Goal: Task Accomplishment & Management: Complete application form

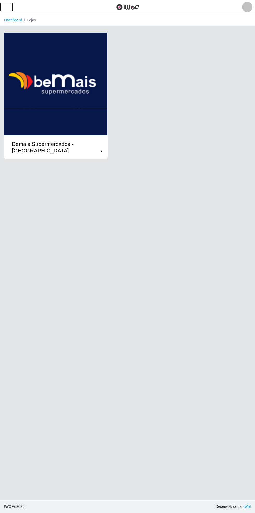
click at [10, 7] on span "button" at bounding box center [6, 7] width 7 height 6
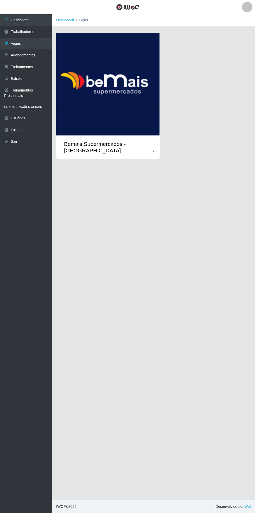
click at [39, 45] on link "Vagas" at bounding box center [26, 44] width 52 height 12
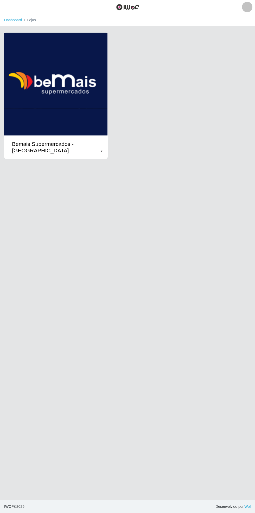
click at [103, 140] on div "Bemais Supermercados - [GEOGRAPHIC_DATA]" at bounding box center [55, 146] width 103 height 23
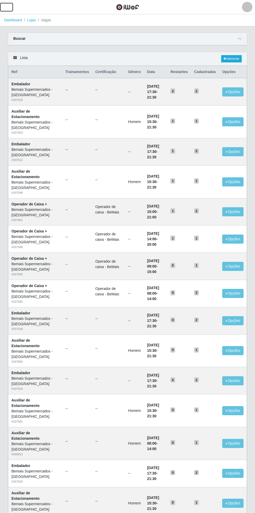
click at [8, 6] on span "button" at bounding box center [6, 7] width 7 height 6
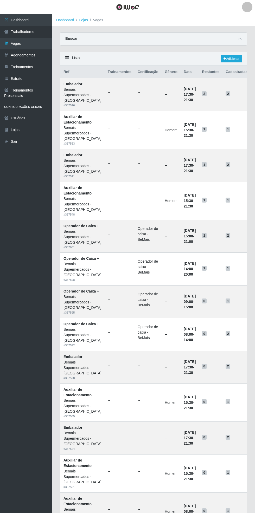
click at [35, 43] on link "Vagas" at bounding box center [26, 44] width 52 height 12
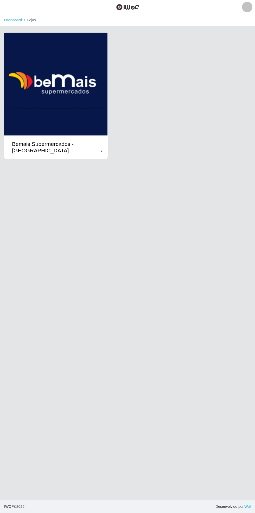
click at [103, 144] on div "Bemais Supermercados - [GEOGRAPHIC_DATA]" at bounding box center [55, 146] width 103 height 23
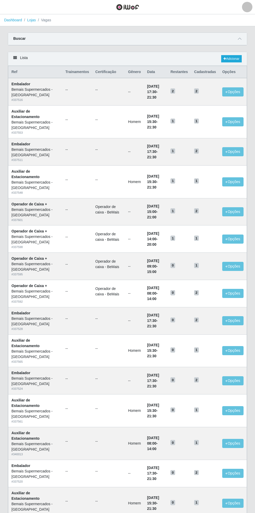
click at [239, 38] on icon at bounding box center [240, 39] width 4 height 4
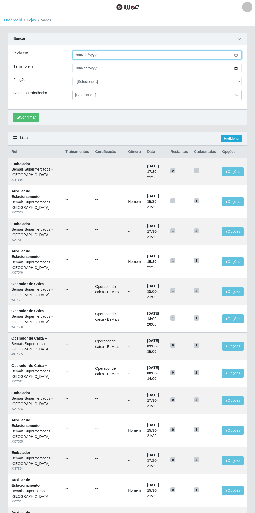
click at [239, 51] on input "Início em" at bounding box center [156, 54] width 169 height 9
type input "[DATE]"
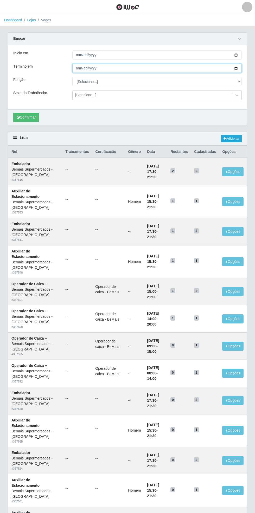
click at [240, 68] on input "Término em" at bounding box center [156, 68] width 169 height 9
type input "[DATE]"
click at [238, 83] on select "[Selecione...] ASG ASG + ASG ++ Auxiliar de Estacionamento Auxiliar de Estacion…" at bounding box center [156, 81] width 169 height 9
select select "104"
click at [72, 77] on select "[Selecione...] ASG ASG + ASG ++ Auxiliar de Estacionamento Auxiliar de Estacion…" at bounding box center [156, 81] width 169 height 9
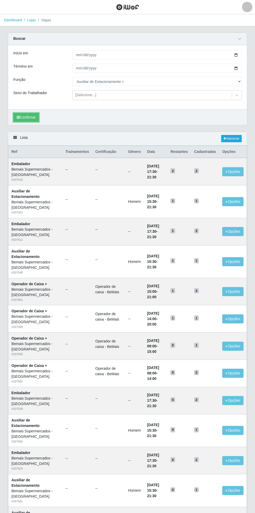
click at [24, 116] on button "Confirmar" at bounding box center [26, 117] width 26 height 9
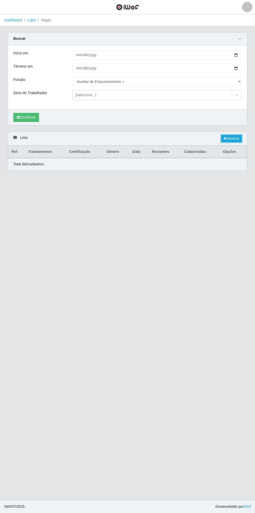
click at [229, 139] on link "Adicionar" at bounding box center [231, 138] width 21 height 7
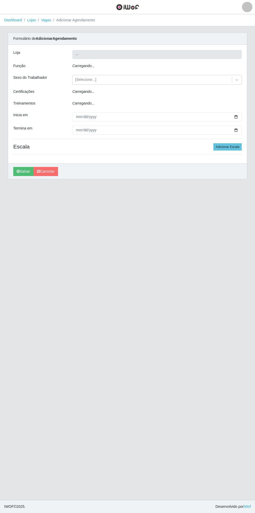
type input "Bemais Supermercados - [GEOGRAPHIC_DATA]"
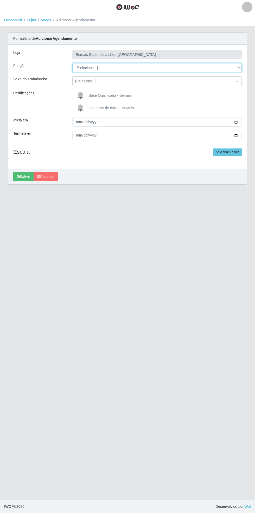
click at [239, 65] on select "[Selecione...] ASG ASG + ASG ++ Auxiliar de Estacionamento Auxiliar de Estacion…" at bounding box center [156, 67] width 169 height 9
select select "104"
click at [72, 63] on select "[Selecione...] ASG ASG + ASG ++ Auxiliar de Estacionamento Auxiliar de Estacion…" at bounding box center [156, 67] width 169 height 9
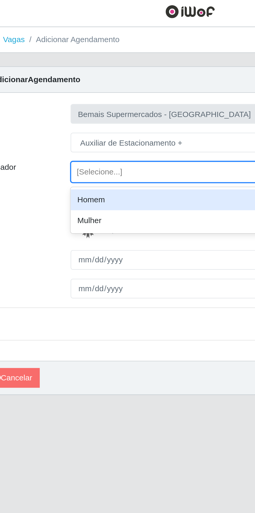
click at [102, 92] on div "Homem" at bounding box center [156, 94] width 169 height 10
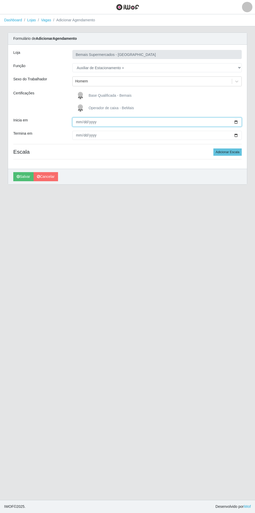
click at [239, 121] on input "Inicia em" at bounding box center [156, 121] width 169 height 9
type input "[DATE]"
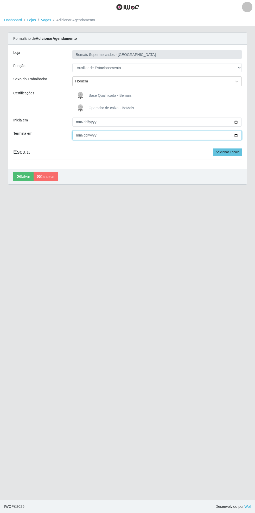
click at [239, 135] on input "Termina em" at bounding box center [156, 135] width 169 height 9
type input "[DATE]"
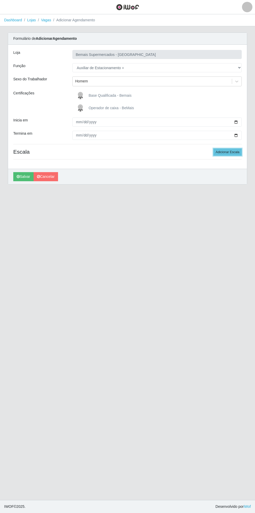
click at [225, 152] on button "Adicionar Escala" at bounding box center [227, 151] width 28 height 7
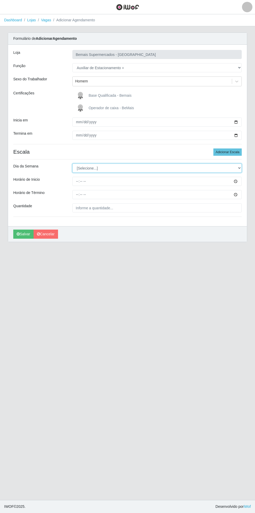
click at [241, 168] on select "[Selecione...] Segunda Terça Quarta Quinta Sexta Sábado Domingo" at bounding box center [156, 167] width 169 height 9
select select "0"
click at [72, 163] on select "[Selecione...] Segunda Terça Quarta Quinta Sexta Sábado Domingo" at bounding box center [156, 167] width 169 height 9
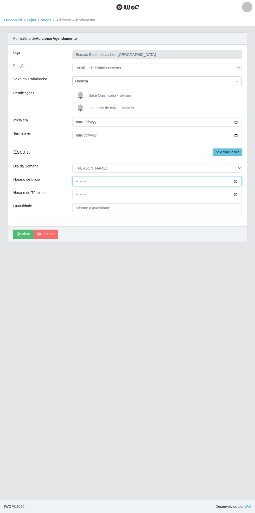
click at [239, 182] on input "Horário de Inicio" at bounding box center [156, 181] width 169 height 9
type input "15:30"
click at [236, 197] on input "Horário de Término" at bounding box center [156, 194] width 169 height 9
type input "21:30"
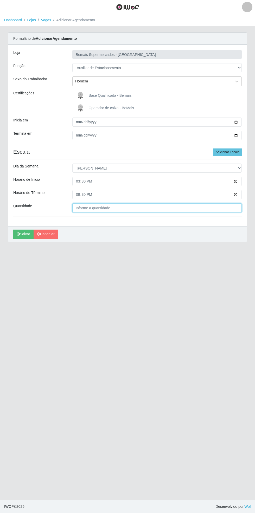
click at [117, 207] on input "Quantidade" at bounding box center [156, 207] width 169 height 9
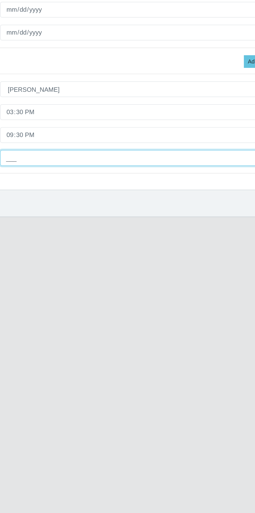
type input "1__"
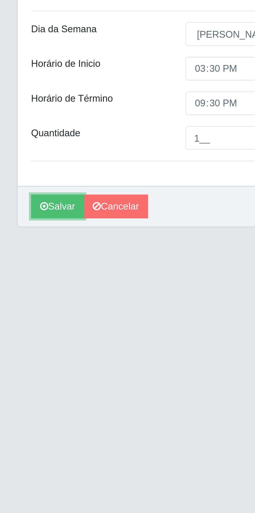
click at [22, 236] on button "Salvar" at bounding box center [23, 234] width 20 height 9
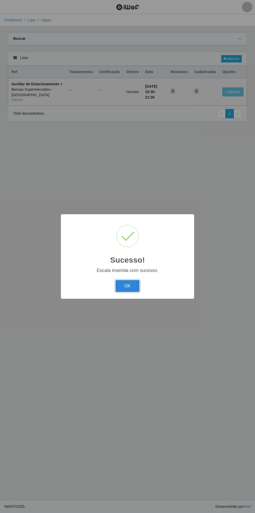
click at [127, 286] on button "OK" at bounding box center [127, 286] width 24 height 12
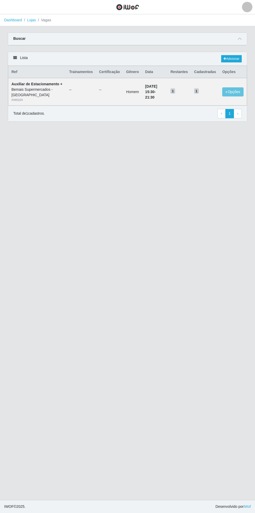
click at [239, 37] on icon at bounding box center [240, 39] width 4 height 4
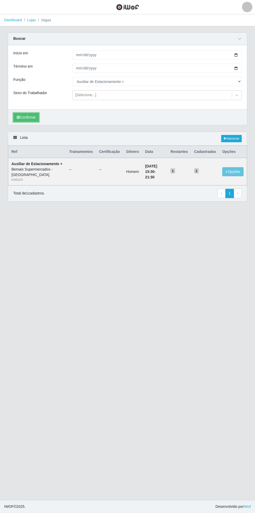
click at [25, 116] on button "Confirmar" at bounding box center [26, 117] width 26 height 9
click at [11, 7] on button "button" at bounding box center [6, 7] width 13 height 9
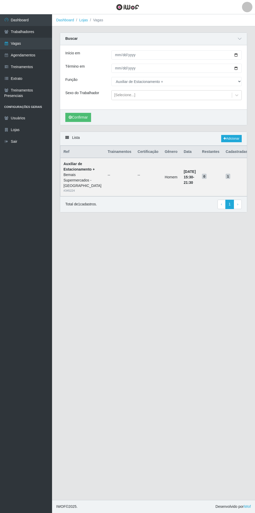
click at [38, 55] on link "Agendamentos" at bounding box center [26, 55] width 52 height 12
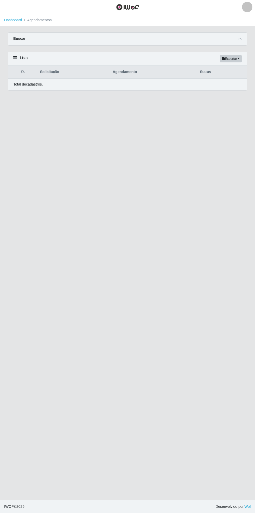
click at [239, 38] on icon at bounding box center [240, 39] width 4 height 4
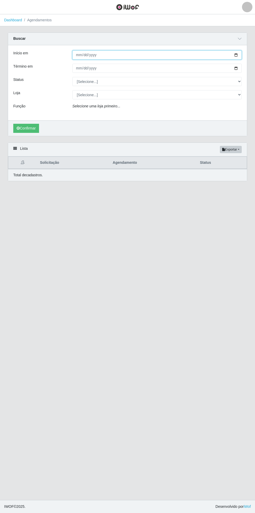
click at [240, 55] on input "Início em" at bounding box center [156, 54] width 169 height 9
type input "[DATE]"
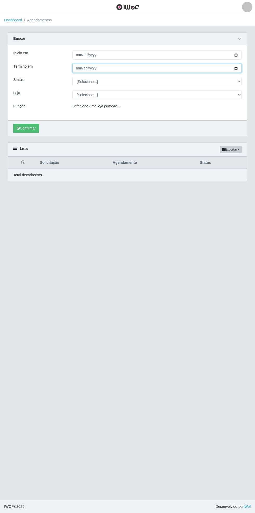
click at [240, 68] on input "Término em" at bounding box center [156, 68] width 169 height 9
type input "[DATE]"
click at [240, 81] on select "[Selecione...] AGENDADO AGUARDANDO LIBERAR EM ANDAMENTO EM REVISÃO FINALIZADO C…" at bounding box center [156, 81] width 169 height 9
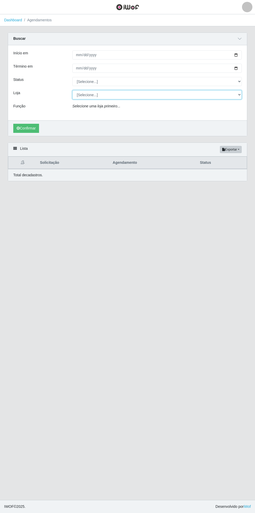
click at [240, 96] on select "[Selecione...] Bemais Supermercados - [GEOGRAPHIC_DATA]" at bounding box center [156, 94] width 169 height 9
select select "250"
click at [72, 90] on select "[Selecione...] Bemais Supermercados - [GEOGRAPHIC_DATA]" at bounding box center [156, 94] width 169 height 9
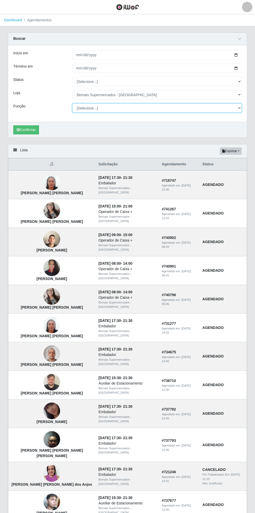
click at [238, 109] on select "[Selecione...] ASG ASG + ASG ++ Auxiliar de Estacionamento Auxiliar de Estacion…" at bounding box center [156, 107] width 169 height 9
click at [72, 103] on select "[Selecione...] ASG ASG + ASG ++ Auxiliar de Estacionamento Auxiliar de Estacion…" at bounding box center [156, 107] width 169 height 9
click at [26, 129] on button "Confirmar" at bounding box center [26, 129] width 26 height 9
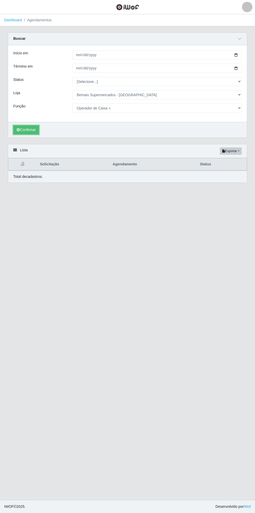
click at [27, 129] on button "Confirmar" at bounding box center [26, 129] width 26 height 9
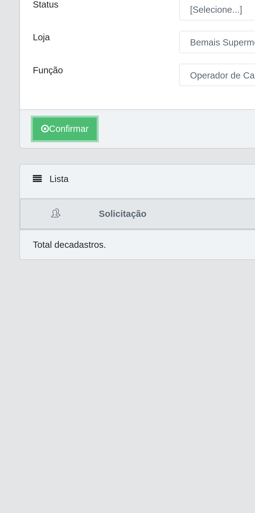
click at [25, 130] on button "Confirmar" at bounding box center [26, 129] width 26 height 9
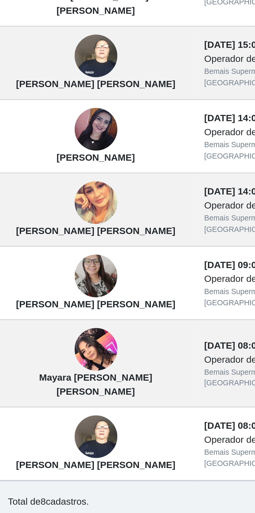
click at [41, 355] on img at bounding box center [47, 359] width 17 height 22
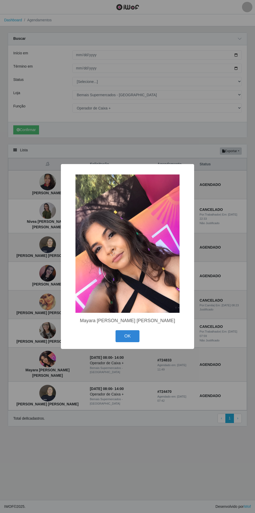
click at [132, 340] on button "OK" at bounding box center [127, 336] width 24 height 12
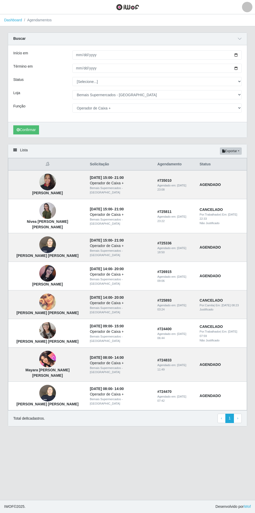
click at [46, 293] on img at bounding box center [47, 301] width 17 height 17
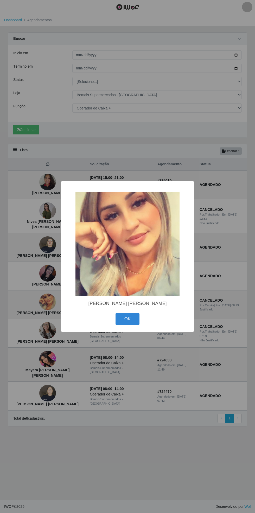
click at [127, 318] on button "OK" at bounding box center [127, 319] width 24 height 12
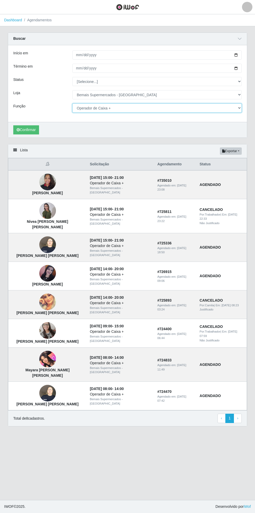
click at [239, 112] on select "[Selecione...] ASG ASG + ASG ++ Auxiliar de Estacionamento Auxiliar de Estacion…" at bounding box center [156, 107] width 169 height 9
click at [72, 103] on select "[Selecione...] ASG ASG + ASG ++ Auxiliar de Estacionamento Auxiliar de Estacion…" at bounding box center [156, 107] width 169 height 9
click at [25, 128] on button "Confirmar" at bounding box center [26, 129] width 26 height 9
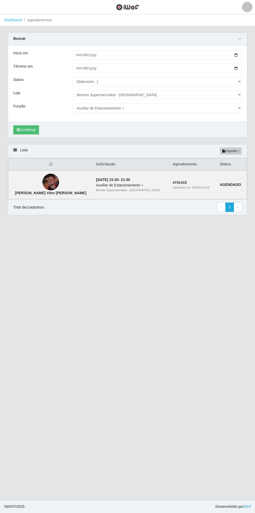
click at [42, 175] on img at bounding box center [50, 182] width 17 height 17
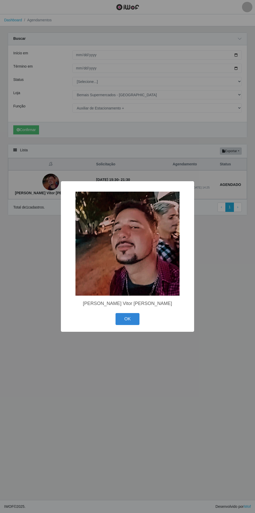
click at [128, 317] on button "OK" at bounding box center [127, 319] width 24 height 12
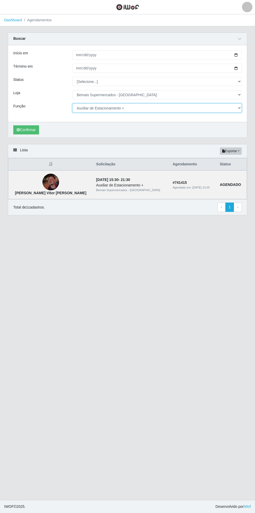
click at [236, 109] on select "[Selecione...] ASG ASG + ASG ++ Auxiliar de Estacionamento Auxiliar de Estacion…" at bounding box center [156, 107] width 169 height 9
click at [72, 103] on select "[Selecione...] ASG ASG + ASG ++ Auxiliar de Estacionamento Auxiliar de Estacion…" at bounding box center [156, 107] width 169 height 9
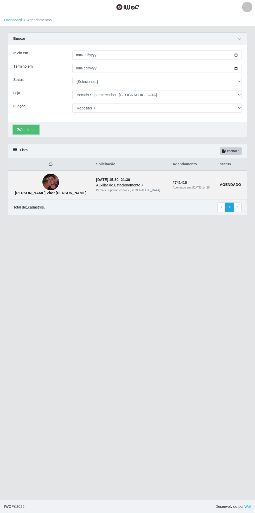
click at [28, 129] on button "Confirmar" at bounding box center [26, 129] width 26 height 9
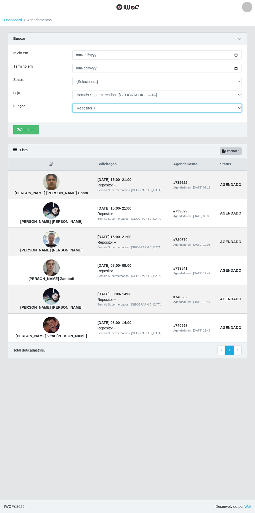
click at [240, 106] on select "[Selecione...] ASG ASG + ASG ++ Auxiliar de Estacionamento Auxiliar de Estacion…" at bounding box center [156, 107] width 169 height 9
click at [72, 103] on select "[Selecione...] ASG ASG + ASG ++ Auxiliar de Estacionamento Auxiliar de Estacion…" at bounding box center [156, 107] width 169 height 9
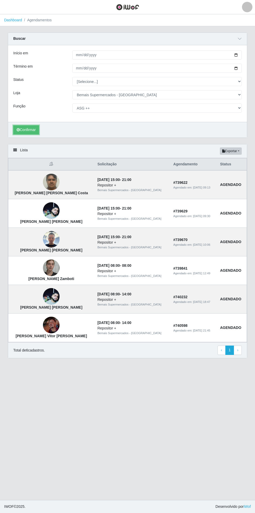
click at [25, 128] on button "Confirmar" at bounding box center [26, 129] width 26 height 9
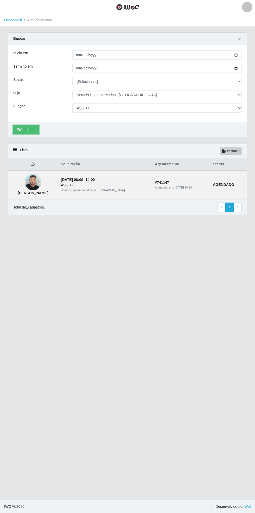
click at [25, 129] on button "Confirmar" at bounding box center [26, 129] width 26 height 9
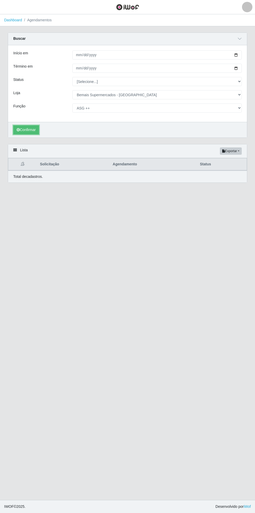
click at [25, 128] on button "Confirmar" at bounding box center [26, 129] width 26 height 9
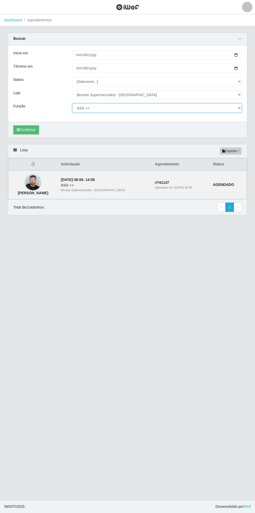
click at [239, 107] on select "[Selecione...] ASG ASG + ASG ++ Auxiliar de Estacionamento Auxiliar de Estacion…" at bounding box center [156, 107] width 169 height 9
select select "108"
click at [72, 103] on select "[Selecione...] ASG ASG + ASG ++ Auxiliar de Estacionamento Auxiliar de Estacion…" at bounding box center [156, 107] width 169 height 9
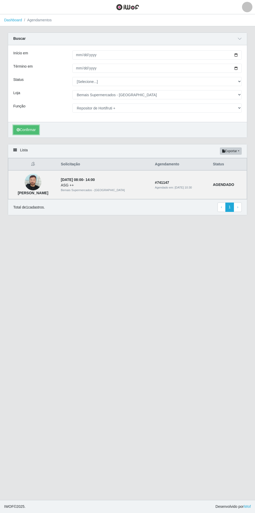
click at [25, 129] on button "Confirmar" at bounding box center [26, 129] width 26 height 9
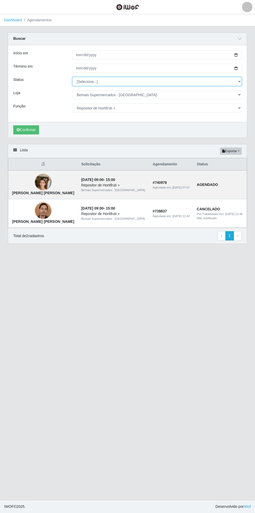
click at [240, 81] on select "[Selecione...] AGENDADO AGUARDANDO LIBERAR EM ANDAMENTO EM REVISÃO FINALIZADO C…" at bounding box center [156, 81] width 169 height 9
select select "AGENDADO"
click at [72, 77] on select "[Selecione...] AGENDADO AGUARDANDO LIBERAR EM ANDAMENTO EM REVISÃO FINALIZADO C…" at bounding box center [156, 81] width 169 height 9
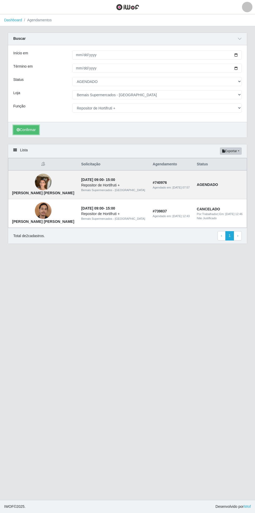
click at [25, 129] on button "Confirmar" at bounding box center [26, 129] width 26 height 9
